Goal: Transaction & Acquisition: Purchase product/service

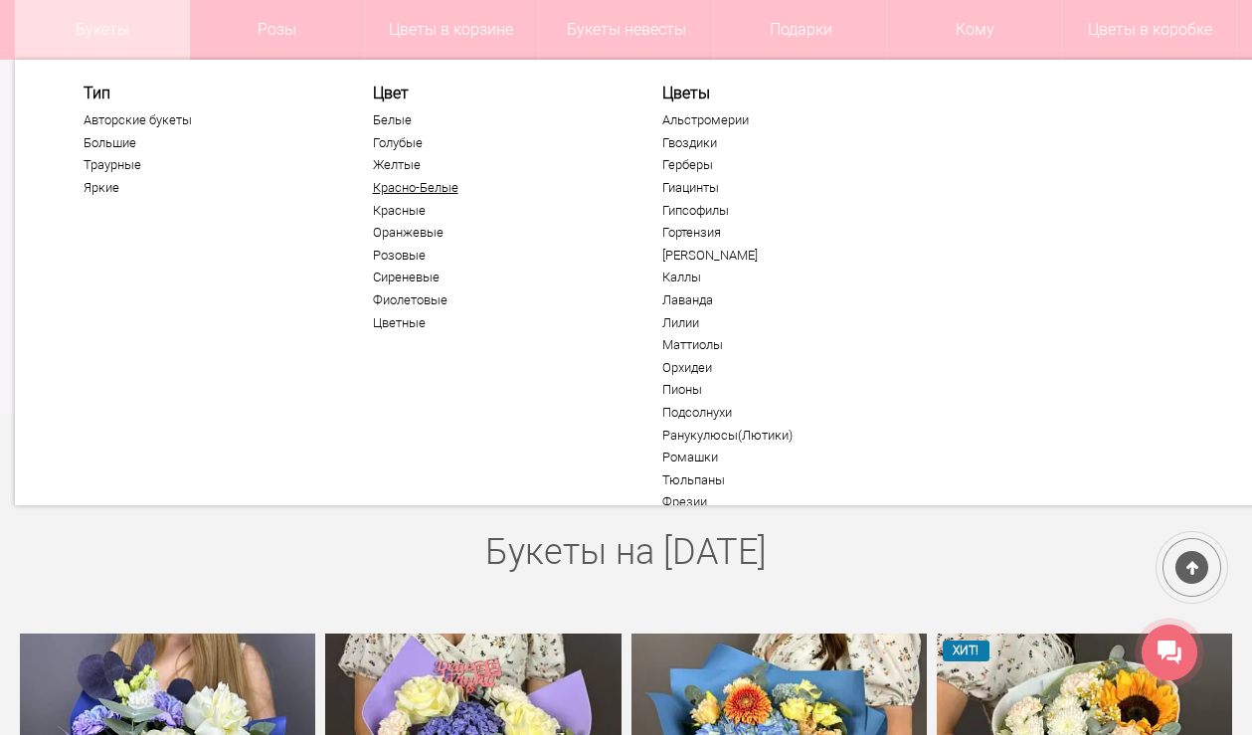
scroll to position [305, 0]
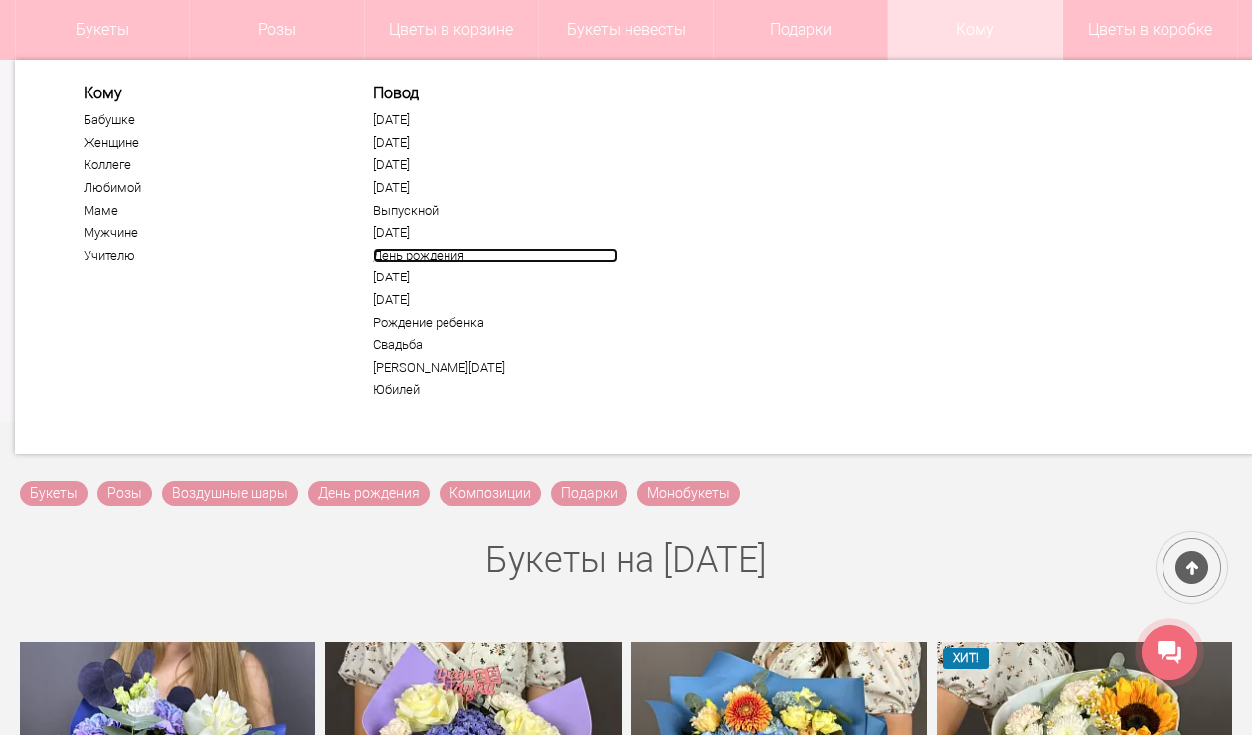
click at [440, 257] on link "День рождения" at bounding box center [495, 256] width 245 height 16
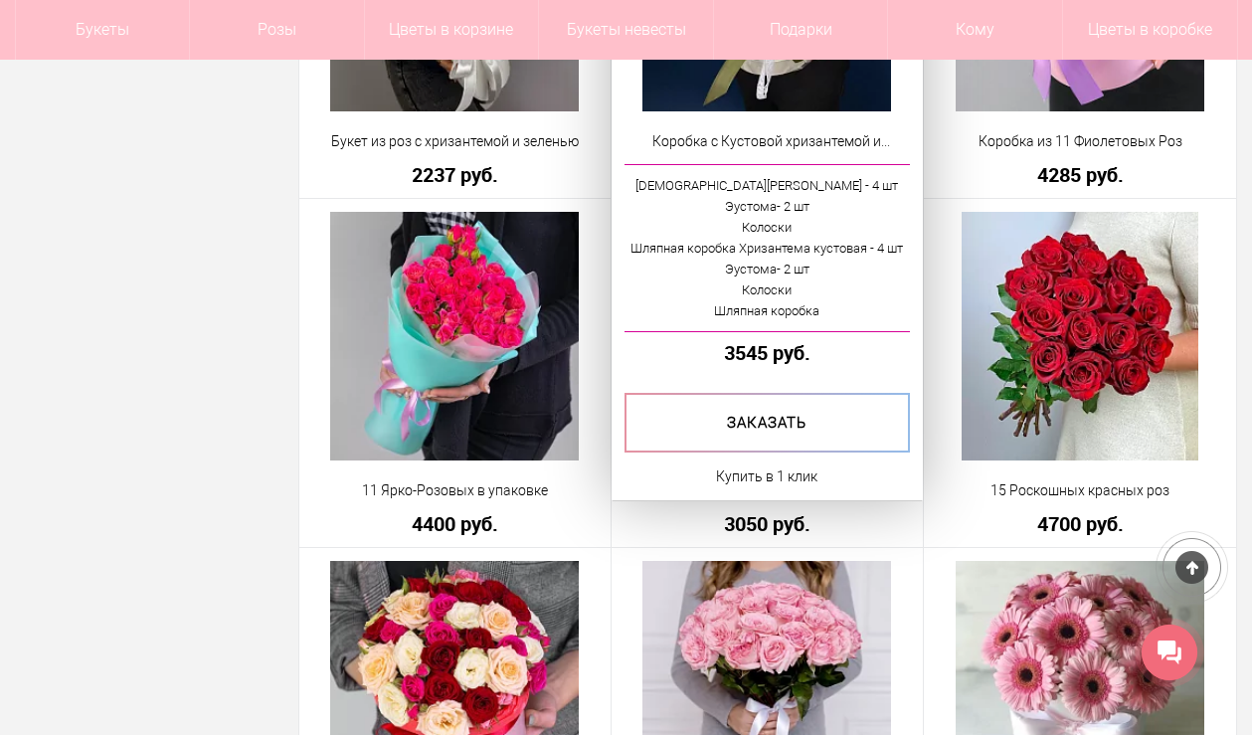
scroll to position [2289, 0]
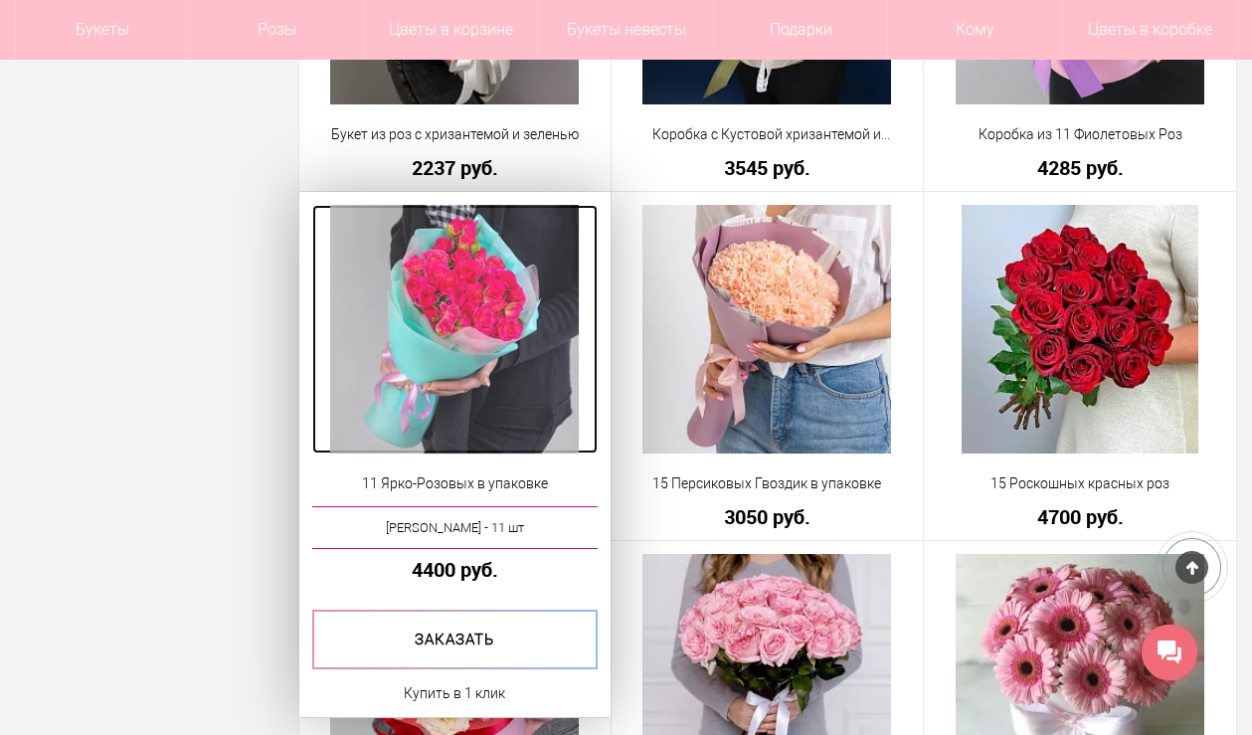
click at [482, 357] on img at bounding box center [454, 329] width 249 height 249
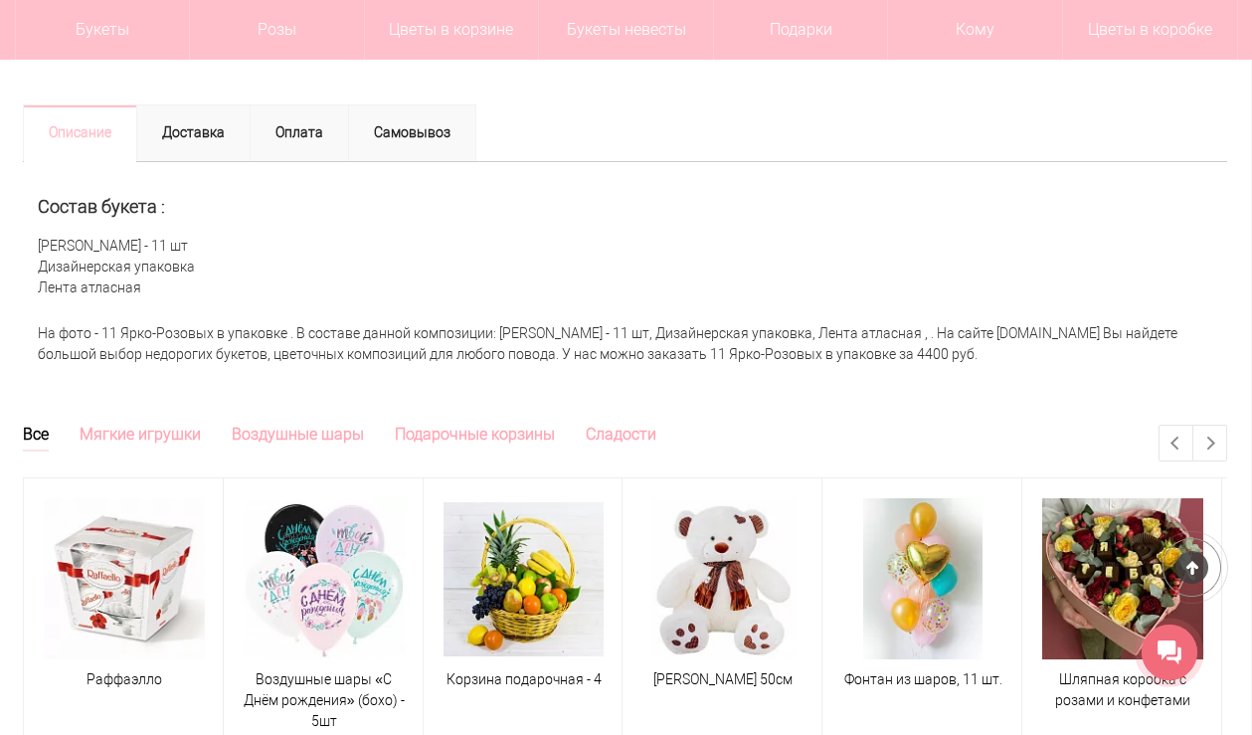
scroll to position [653, 1]
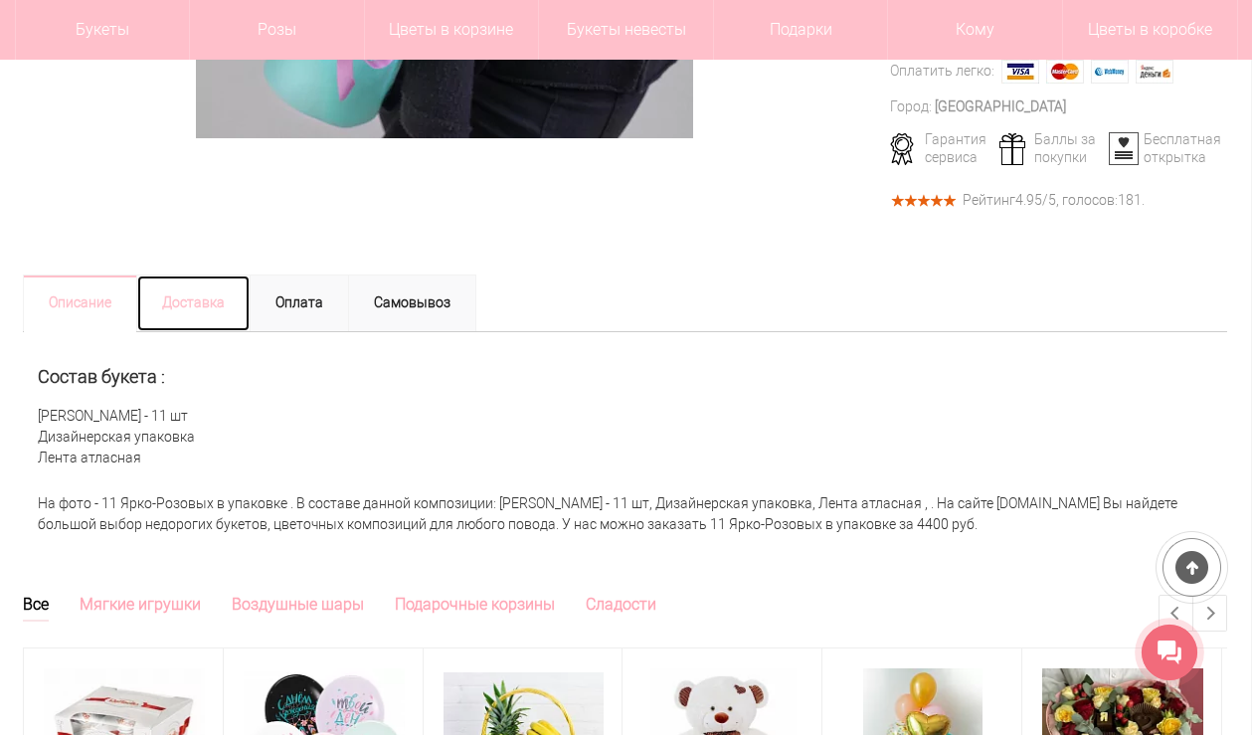
click at [209, 311] on link "Доставка" at bounding box center [193, 304] width 114 height 58
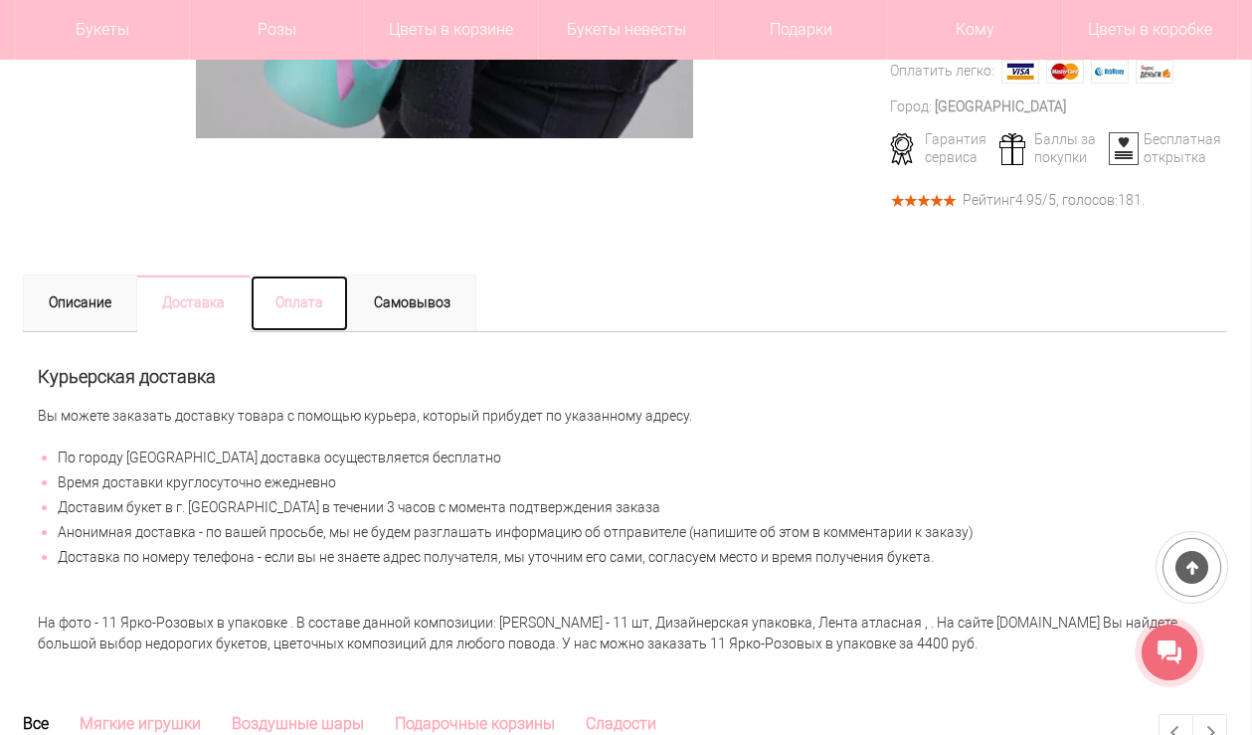
click at [280, 311] on link "Оплата" at bounding box center [299, 304] width 99 height 58
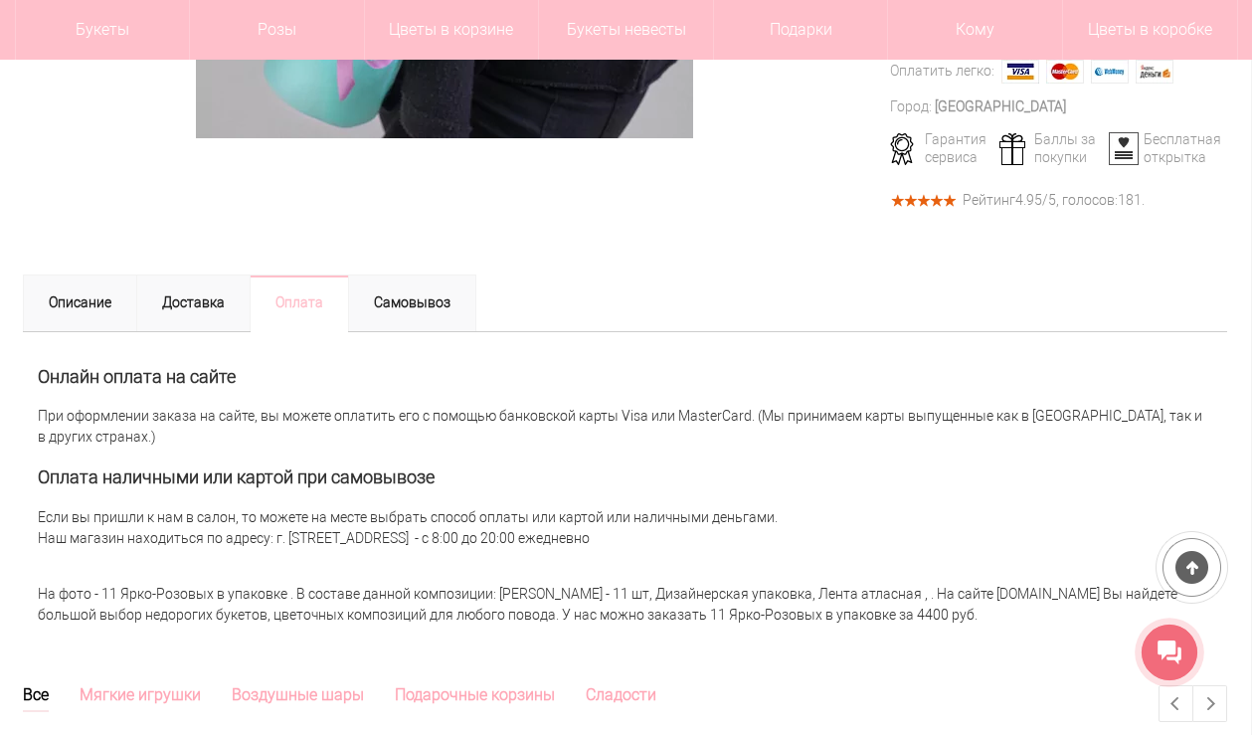
click at [257, 370] on h2 "Онлайн оплата на сайте" at bounding box center [625, 377] width 1175 height 20
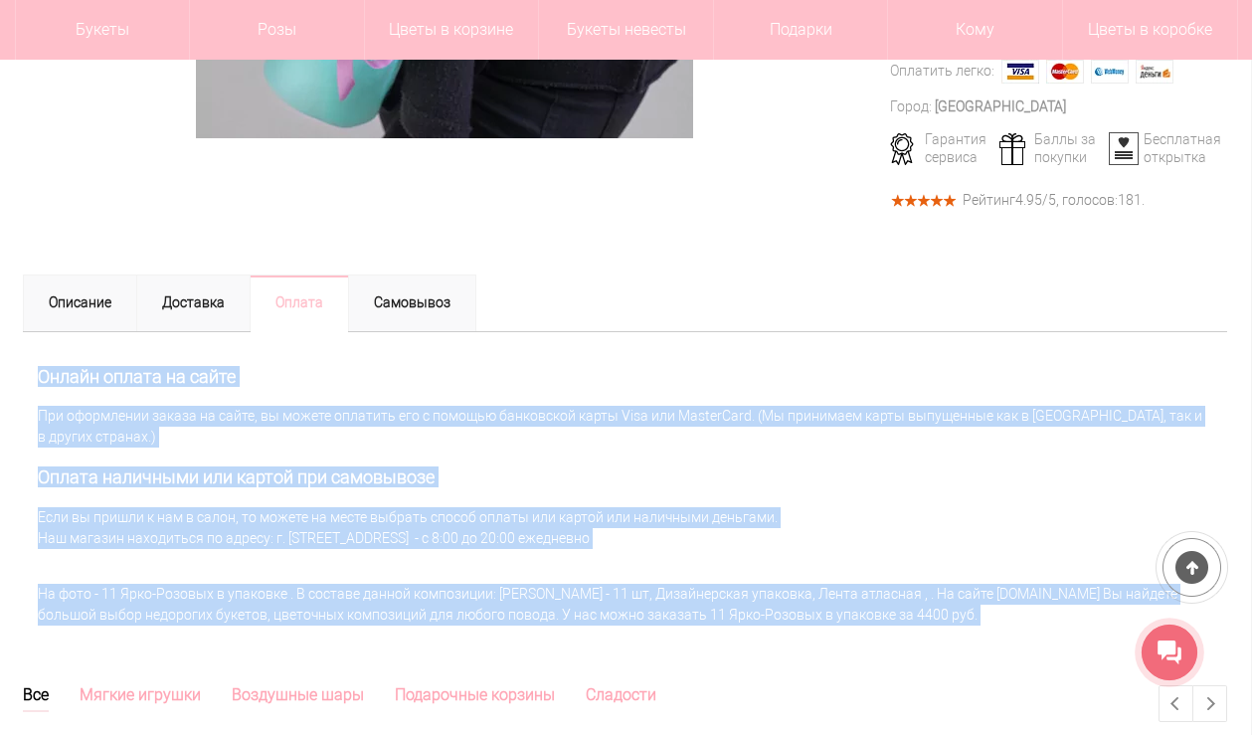
drag, startPoint x: 257, startPoint y: 370, endPoint x: 353, endPoint y: 610, distance: 258.4
click at [353, 610] on div "Описание Состав букета : Роза Кустовая - 11 шт Дизайнерская упаковка Лента атла…" at bounding box center [625, 508] width 1205 height 355
click at [353, 610] on div "На фото - 11 Ярко-Розовых в упаковке . В составе данной композиции: Роза Кустов…" at bounding box center [625, 605] width 1205 height 62
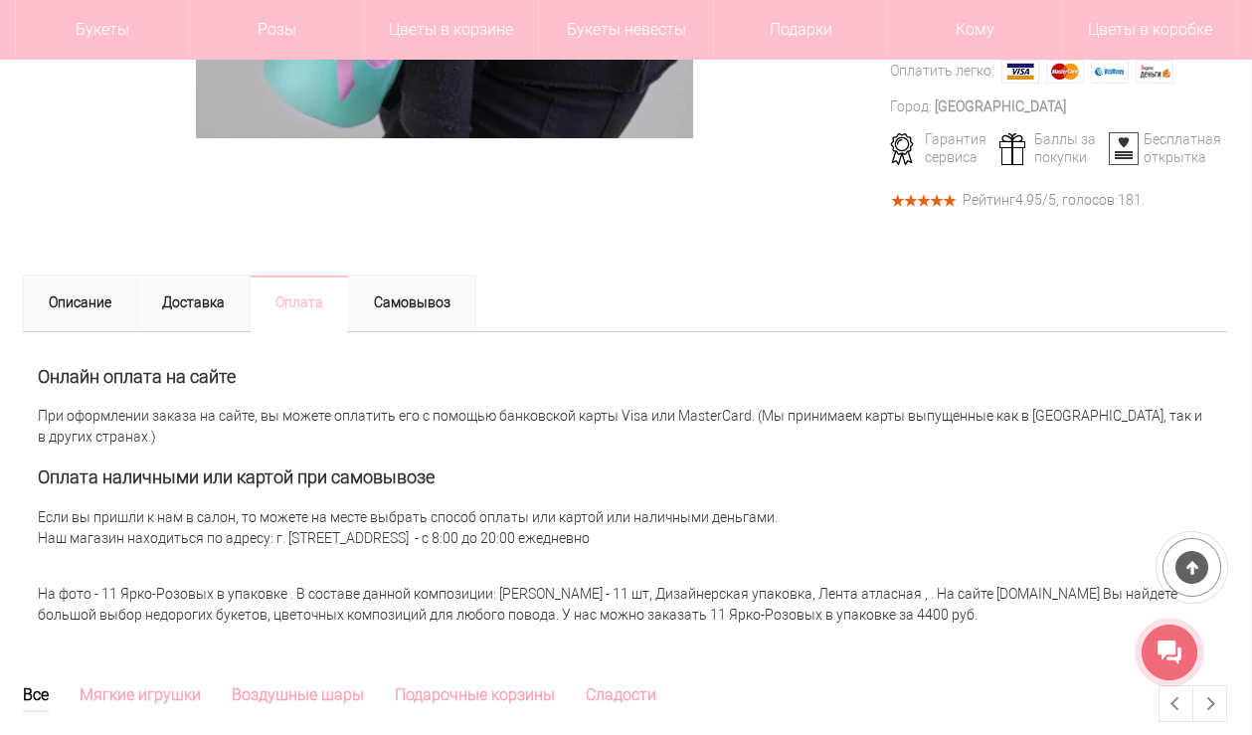
click at [353, 610] on div "На фото - 11 Ярко-Розовых в упаковке . В составе данной композиции: Роза Кустов…" at bounding box center [625, 605] width 1205 height 62
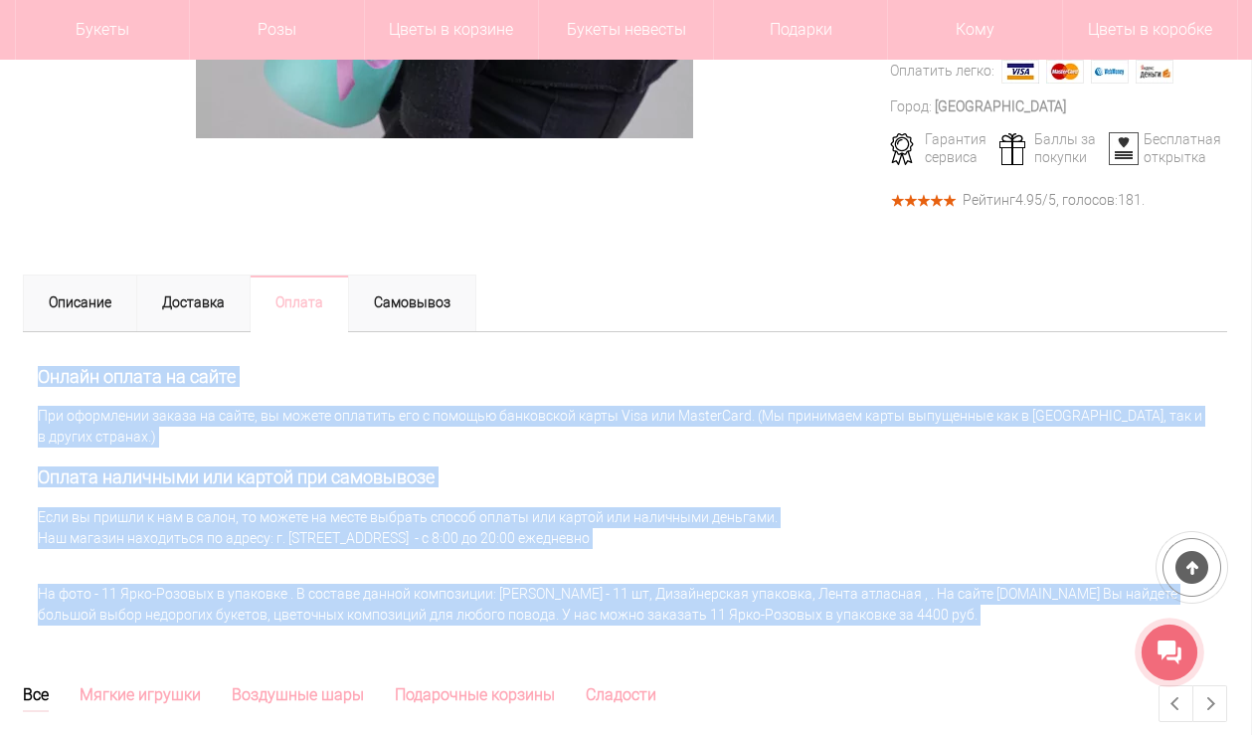
drag, startPoint x: 353, startPoint y: 610, endPoint x: 365, endPoint y: 345, distance: 264.9
click at [365, 345] on div "Описание Состав букета : Роза Кустовая - 11 шт Дизайнерская упаковка Лента атла…" at bounding box center [625, 508] width 1205 height 355
click at [387, 392] on div "Онлайн оплата на сайте При оформлении заказа на сайте, вы можете оплатить его с…" at bounding box center [625, 453] width 1205 height 243
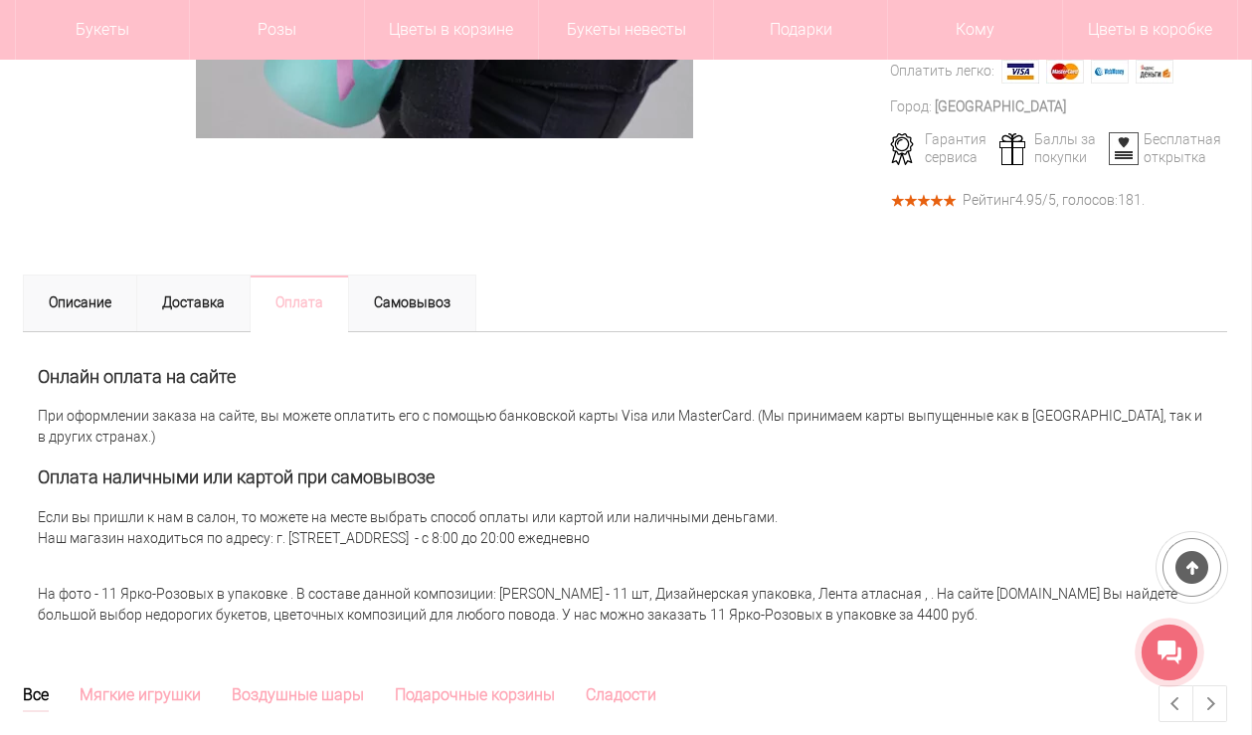
click at [369, 367] on h2 "Онлайн оплата на сайте" at bounding box center [625, 377] width 1175 height 20
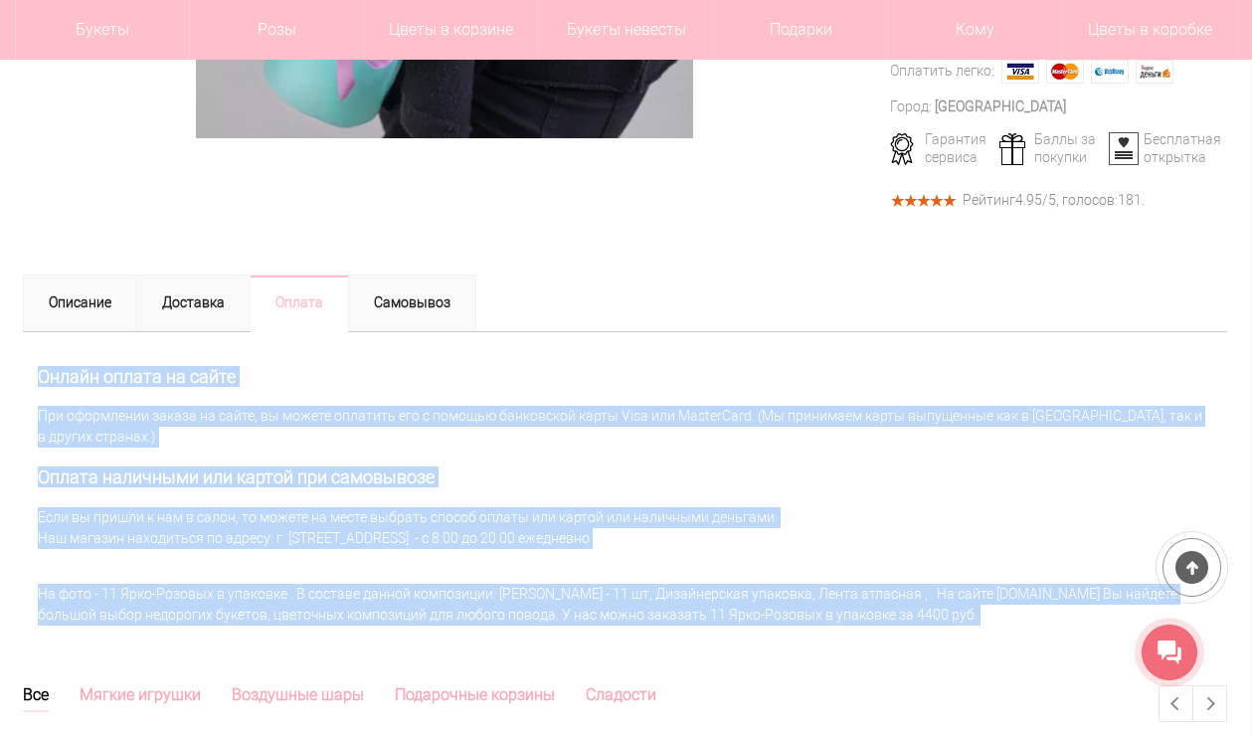
drag, startPoint x: 369, startPoint y: 367, endPoint x: 446, endPoint y: 621, distance: 265.0
click at [446, 621] on div "Описание Состав букета : Роза Кустовая - 11 шт Дизайнерская упаковка Лента атла…" at bounding box center [625, 508] width 1205 height 355
click at [446, 621] on div "На фото - 11 Ярко-Розовых в упаковке . В составе данной композиции: Роза Кустов…" at bounding box center [625, 605] width 1205 height 62
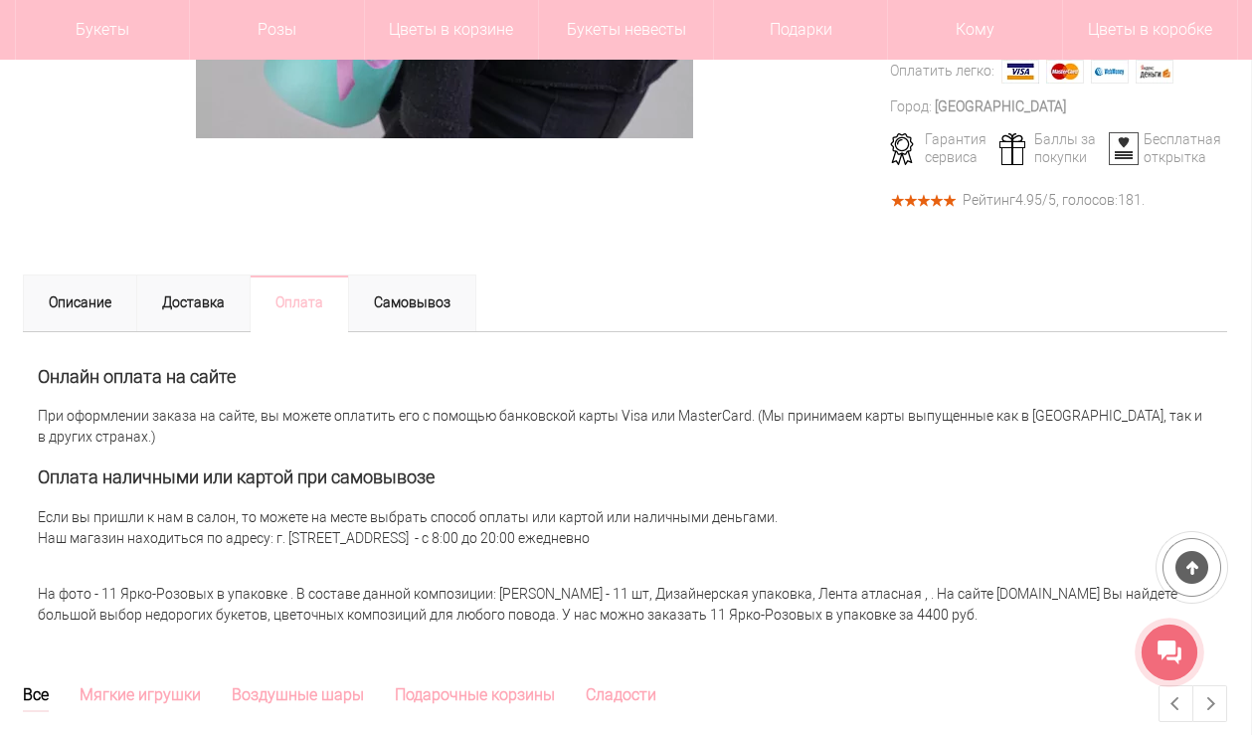
click at [446, 621] on div "На фото - 11 Ярко-Розовых в упаковке . В составе данной композиции: Роза Кустов…" at bounding box center [625, 605] width 1205 height 62
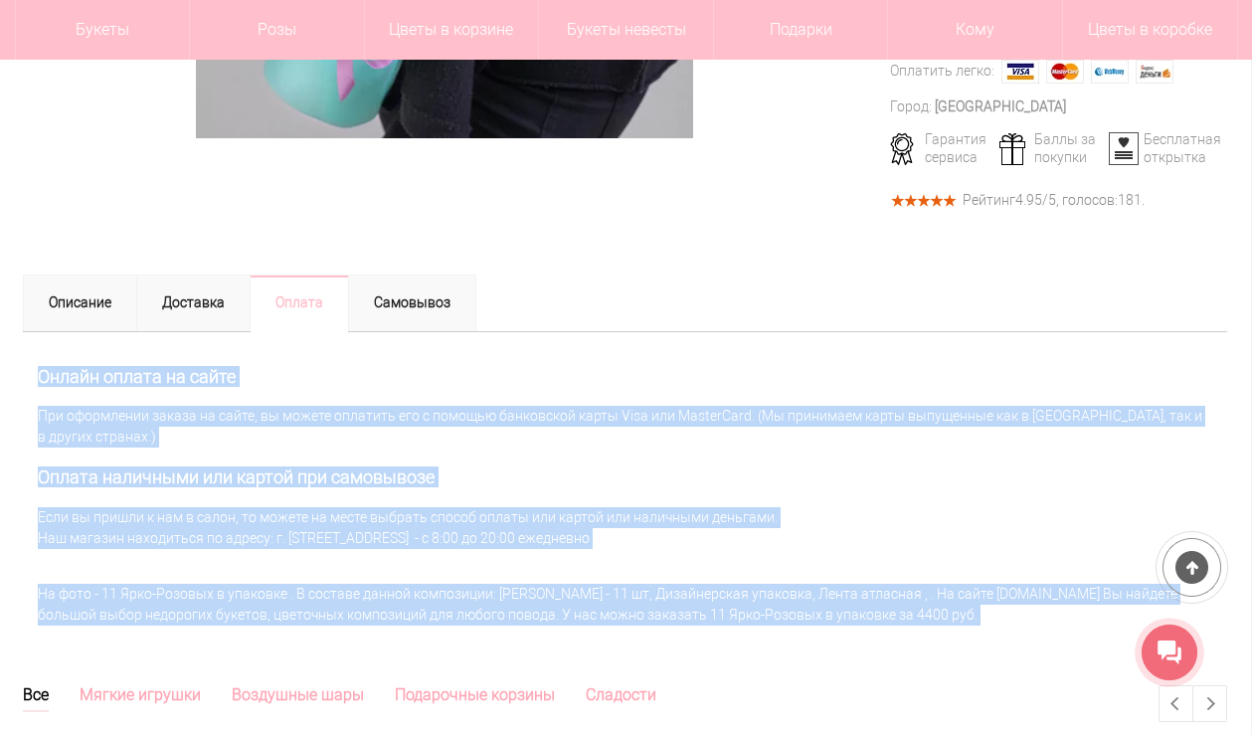
drag, startPoint x: 446, startPoint y: 621, endPoint x: 414, endPoint y: 346, distance: 276.4
click at [414, 346] on div "Описание Состав букета : Роза Кустовая - 11 шт Дизайнерская упаковка Лента атла…" at bounding box center [625, 508] width 1205 height 355
click at [419, 369] on h2 "Онлайн оплата на сайте" at bounding box center [625, 377] width 1175 height 20
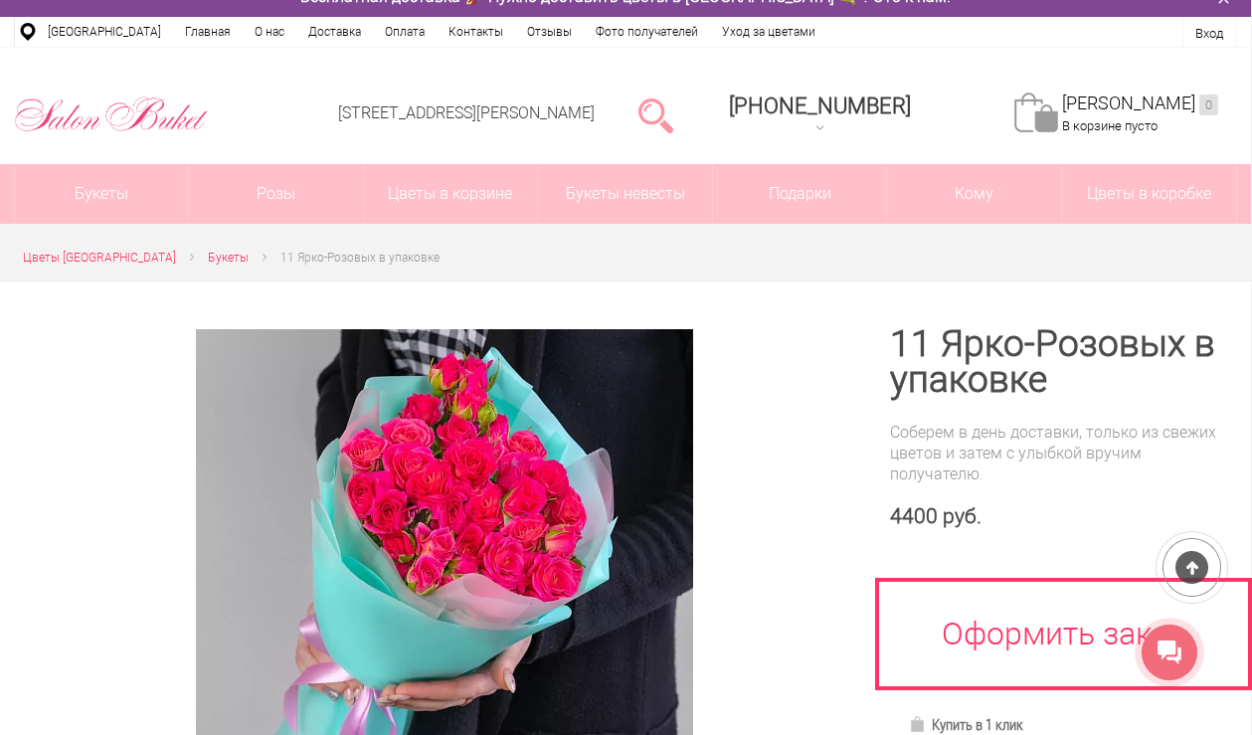
scroll to position [0, 1]
